Goal: Check status: Check status

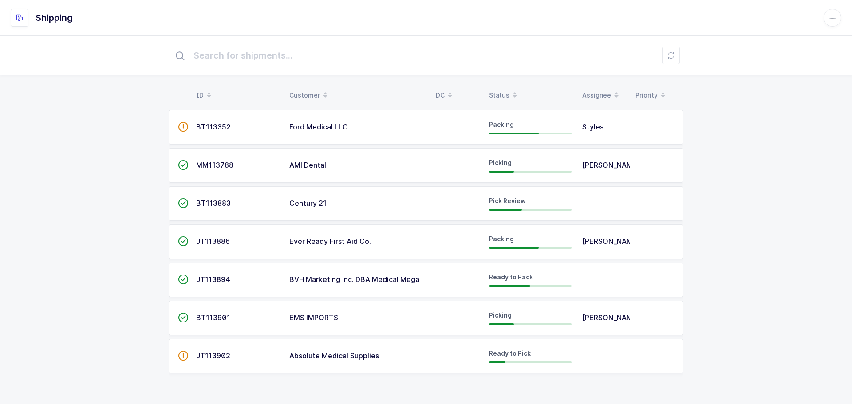
click at [505, 90] on div "Status" at bounding box center [530, 95] width 83 height 15
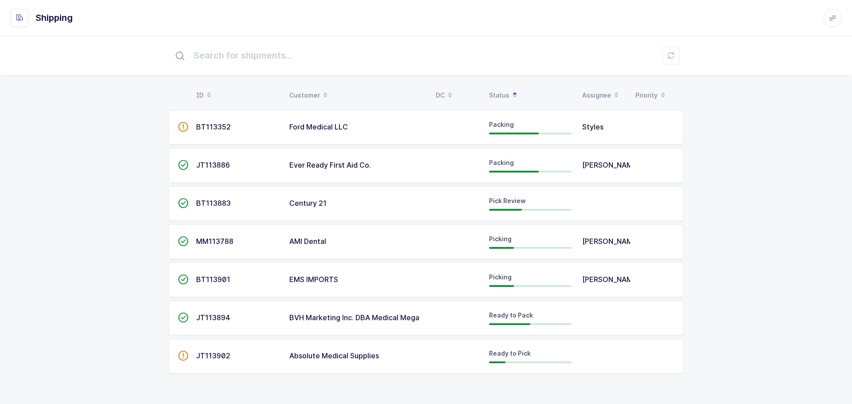
click at [211, 203] on span "BT113883" at bounding box center [213, 203] width 35 height 9
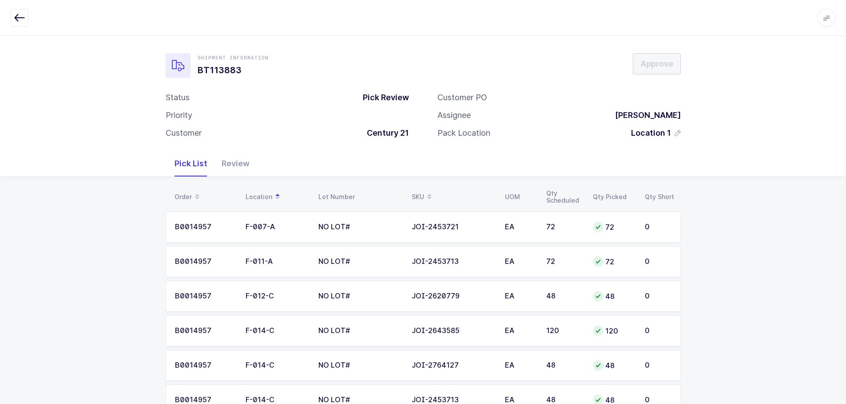
click at [15, 15] on icon "button" at bounding box center [19, 17] width 11 height 11
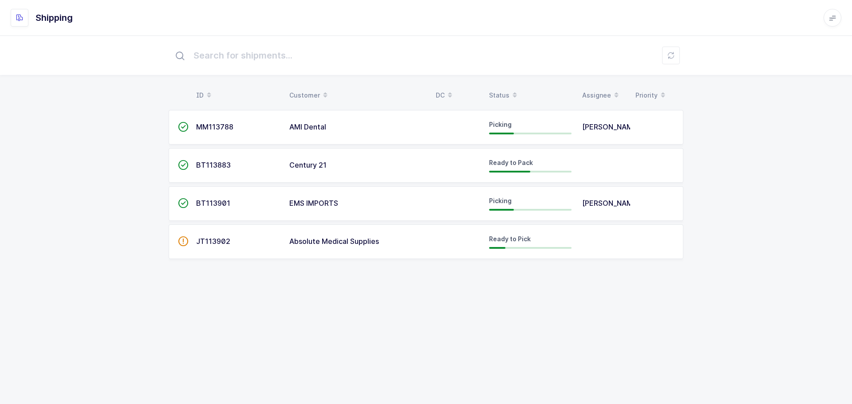
click at [495, 91] on div "Status" at bounding box center [530, 95] width 83 height 15
